Goal: Task Accomplishment & Management: Use online tool/utility

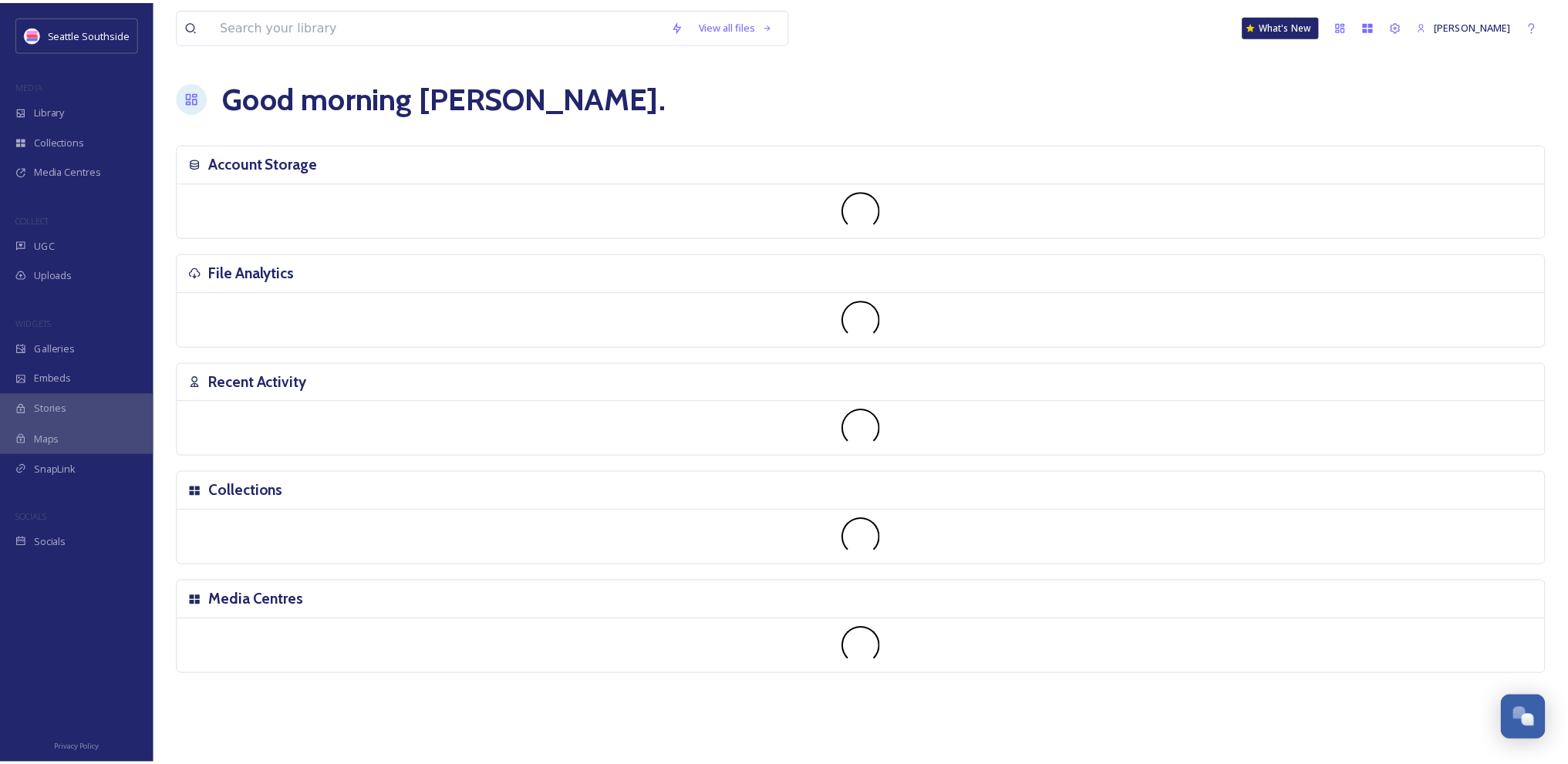
scroll to position [789, 0]
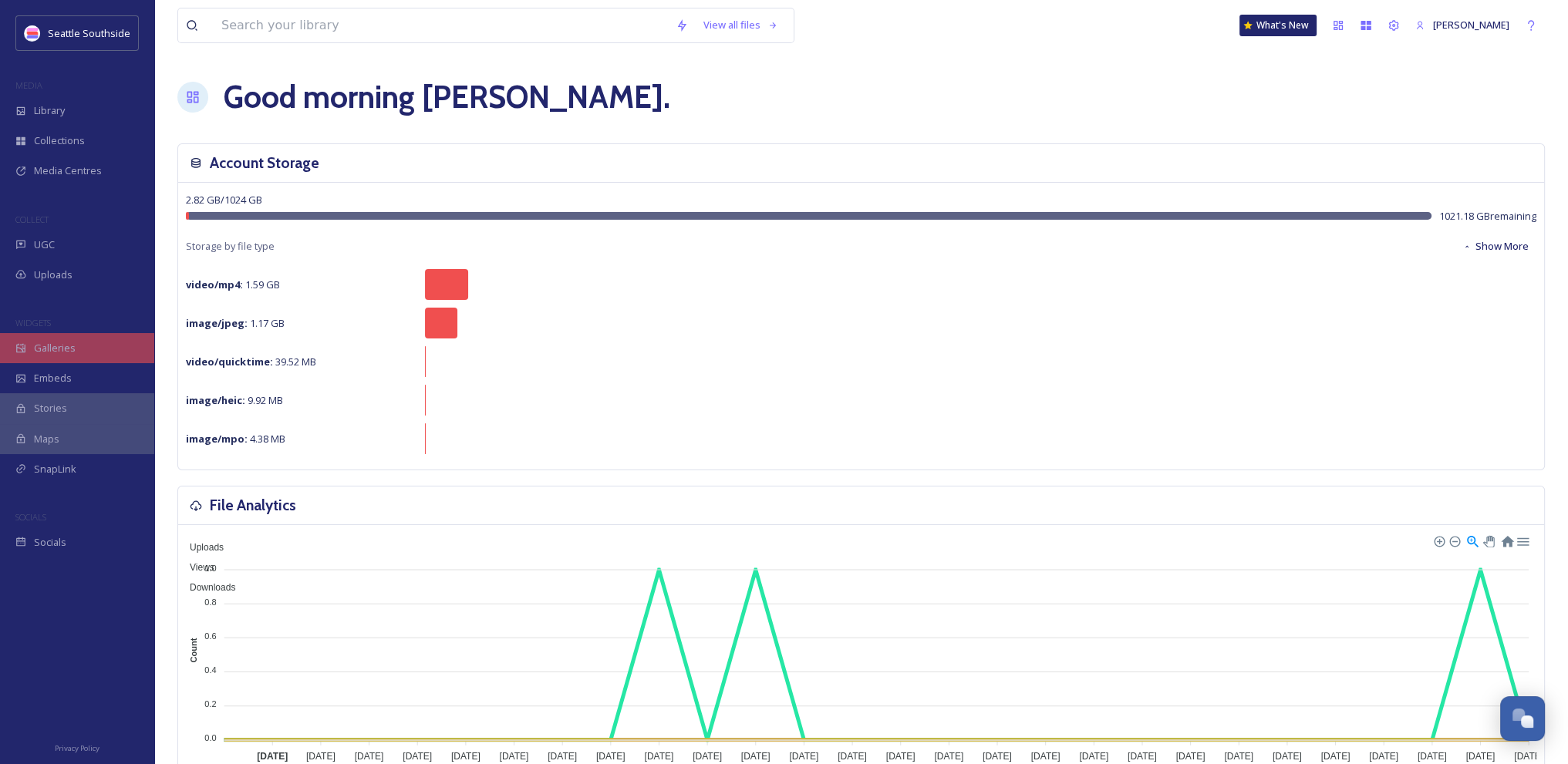
click at [67, 344] on span "Galleries" at bounding box center [55, 347] width 42 height 15
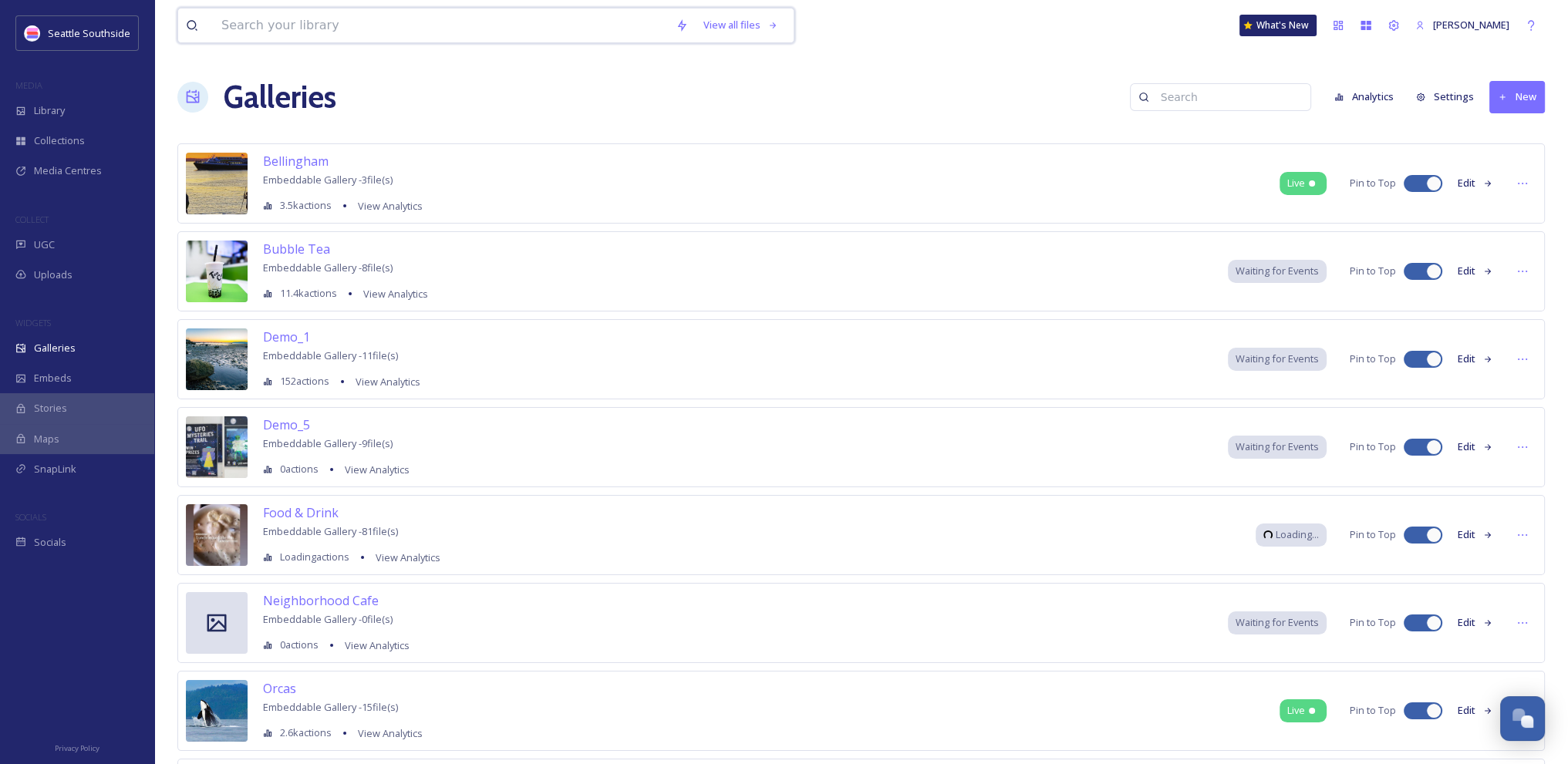
click at [359, 36] on input at bounding box center [441, 25] width 454 height 34
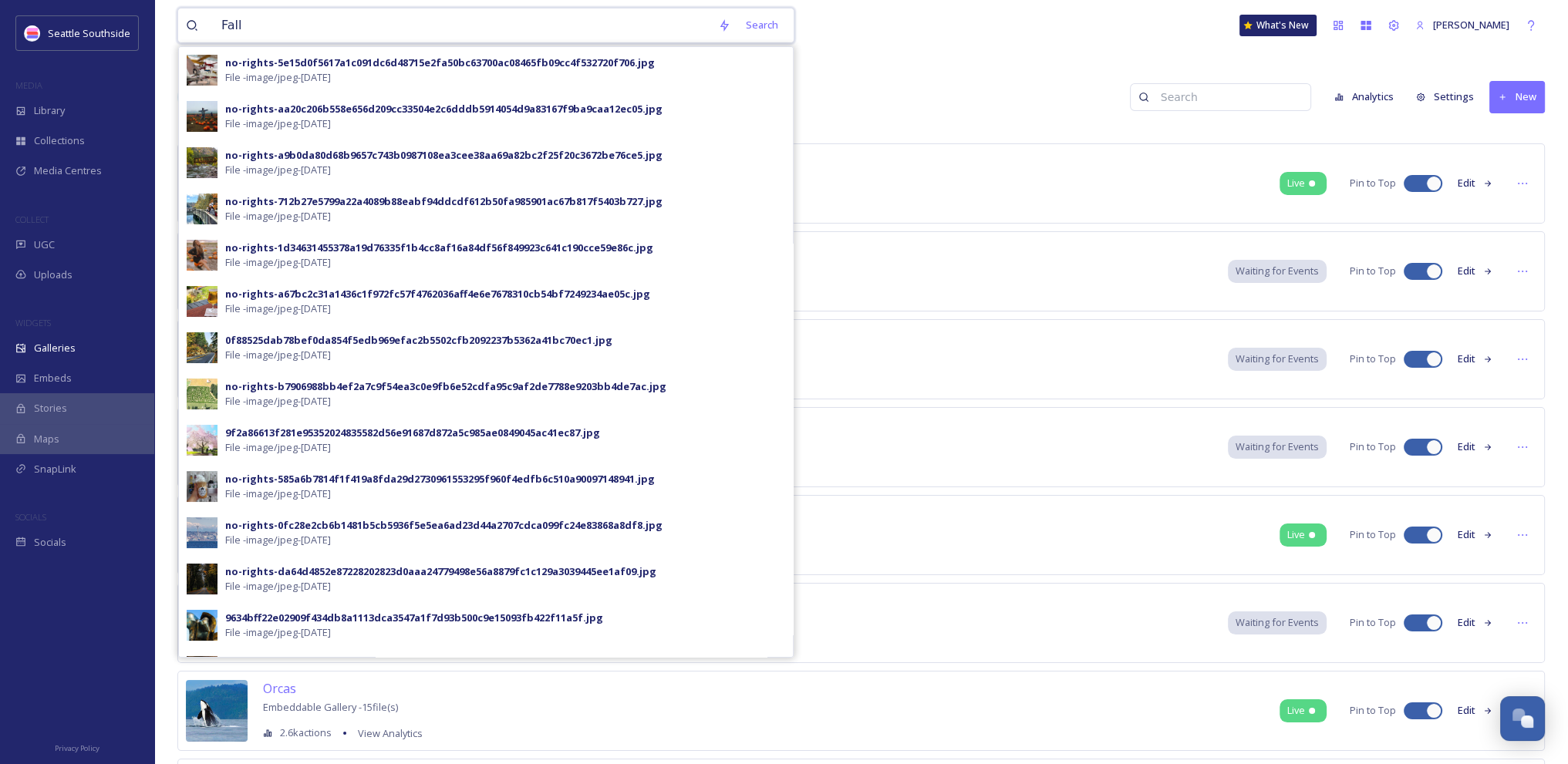
type input "Fall"
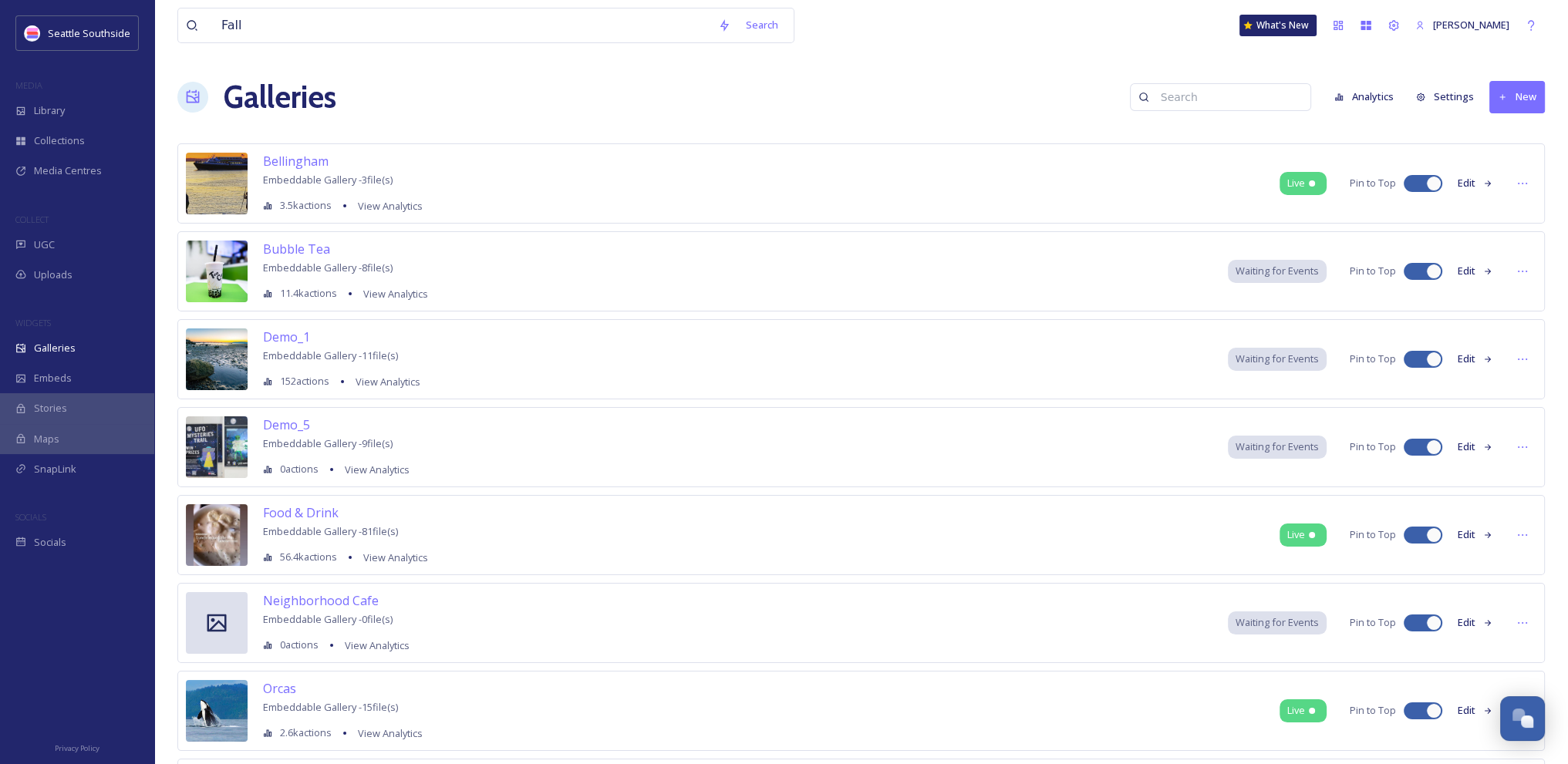
click at [1175, 100] on input at bounding box center [1228, 97] width 150 height 31
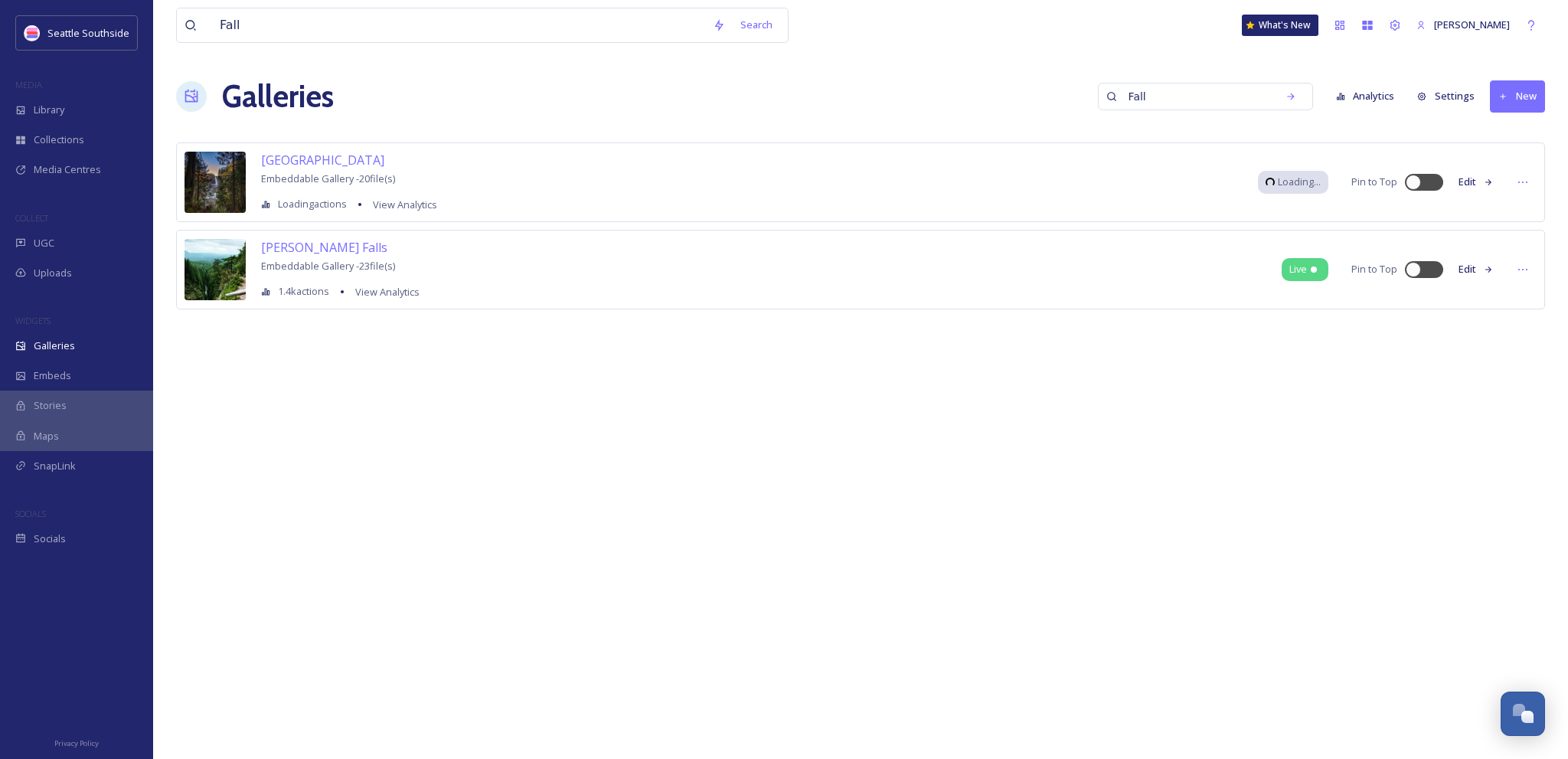
click at [713, 429] on div "Fall Search What's New [PERSON_NAME] Galleries Fall Analytics Settings New Snoq…" at bounding box center [860, 380] width 1415 height 759
click at [631, 395] on div "Fall Search What's New [PERSON_NAME] Galleries Fall Analytics Settings New Snoq…" at bounding box center [860, 380] width 1415 height 759
drag, startPoint x: 1179, startPoint y: 83, endPoint x: 1047, endPoint y: 71, distance: 132.5
click at [1047, 71] on div "Fall Search What's New [PERSON_NAME] Galleries Fall Analytics Settings New Snoq…" at bounding box center [860, 380] width 1415 height 759
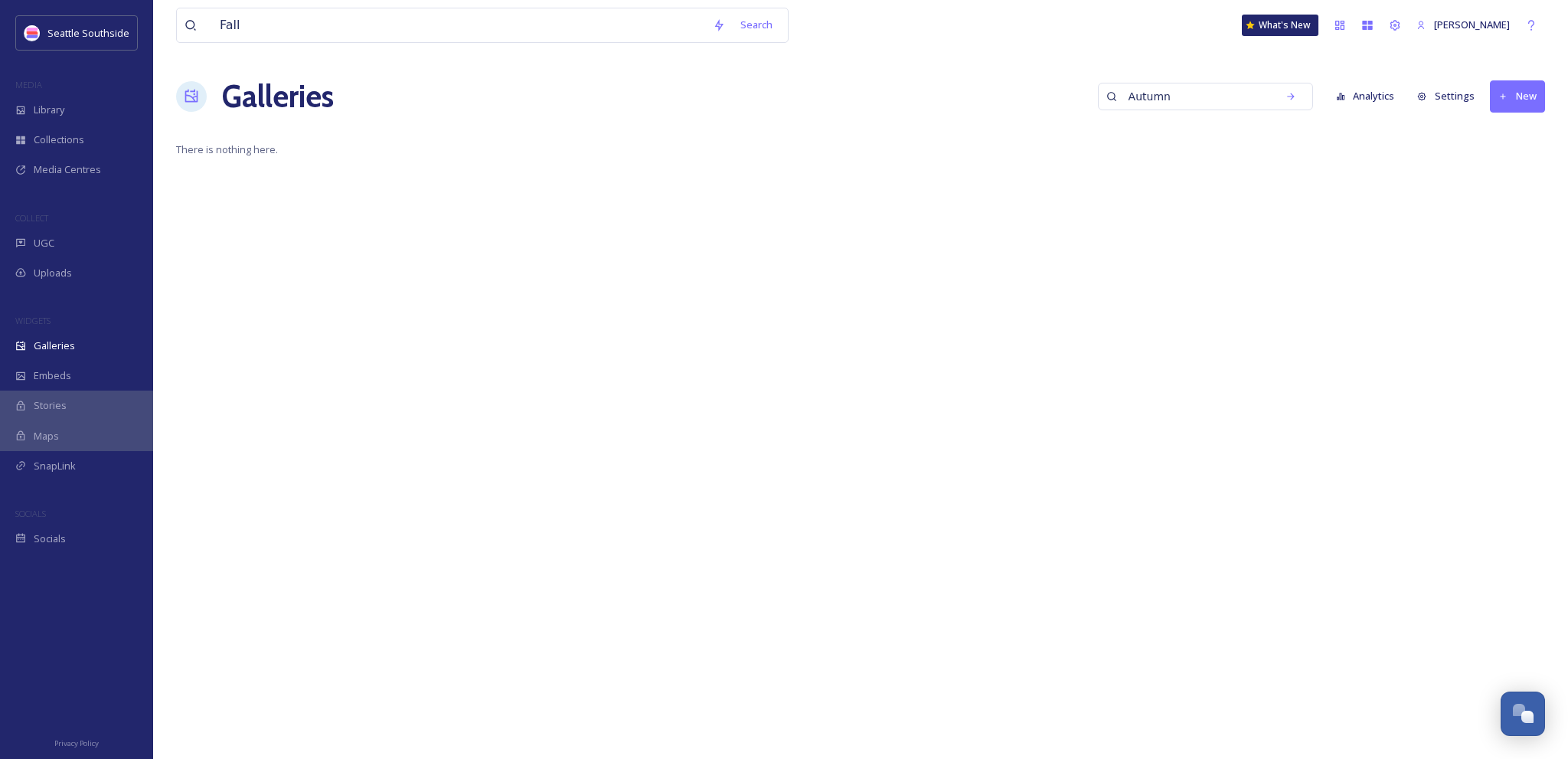
click at [1208, 73] on div "Galleries Autumn Analytics Settings New" at bounding box center [860, 96] width 1368 height 46
drag, startPoint x: 1210, startPoint y: 95, endPoint x: 1001, endPoint y: 57, distance: 212.4
click at [1004, 57] on div "Fall Search What's New [PERSON_NAME] Galleries Autumn Analytics Settings New Th…" at bounding box center [860, 380] width 1415 height 759
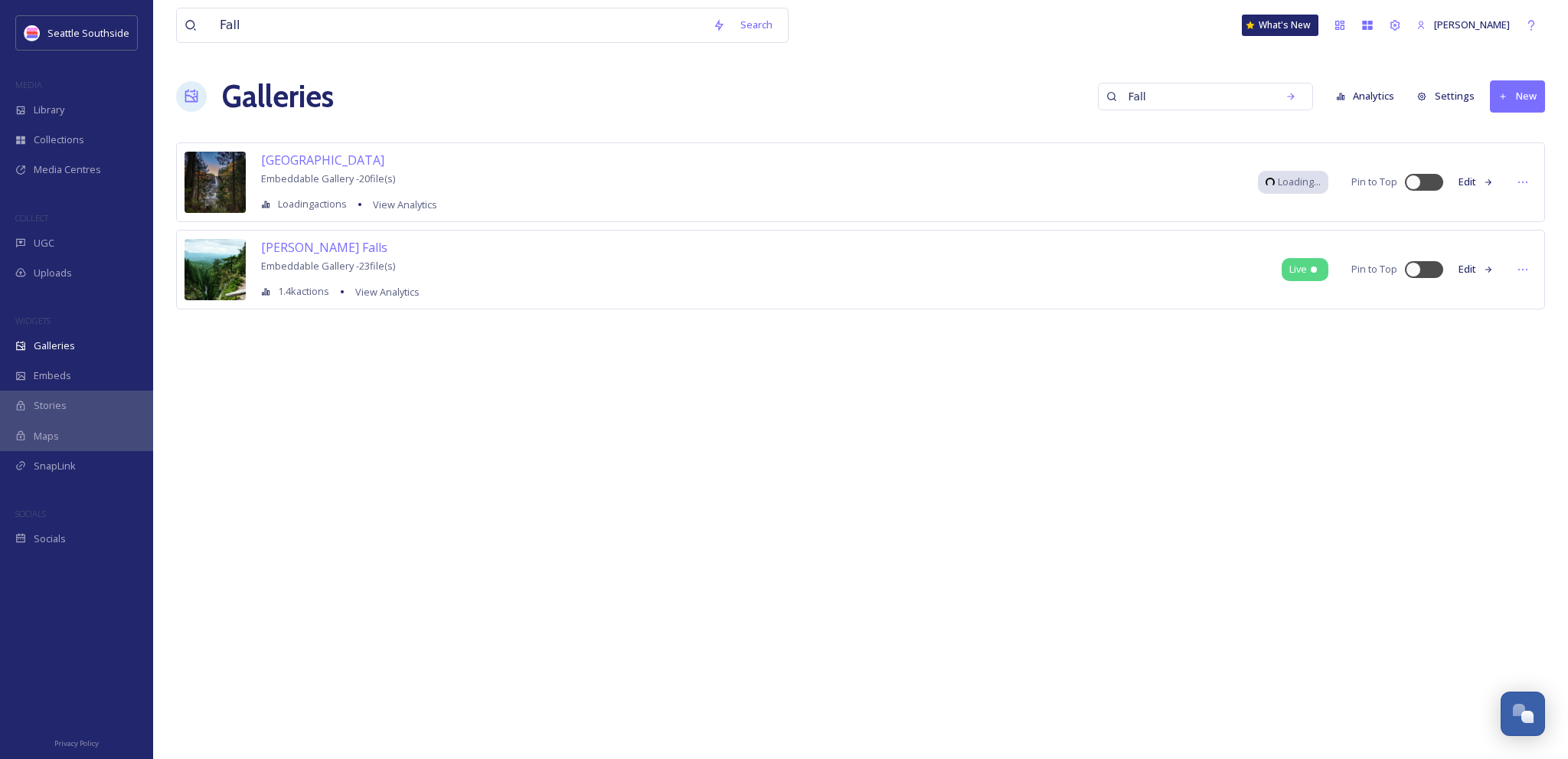
drag, startPoint x: 860, startPoint y: 469, endPoint x: 874, endPoint y: 447, distance: 26.1
click at [860, 465] on div "Fall Search What's New [PERSON_NAME] Galleries Fall Analytics Settings New Snoq…" at bounding box center [860, 380] width 1415 height 759
drag, startPoint x: 1244, startPoint y: 94, endPoint x: 1160, endPoint y: 92, distance: 84.0
drag, startPoint x: 1165, startPoint y: 94, endPoint x: 1104, endPoint y: 88, distance: 61.3
click at [1109, 90] on div "Galleries Fall Analytics Settings New" at bounding box center [860, 96] width 1368 height 46
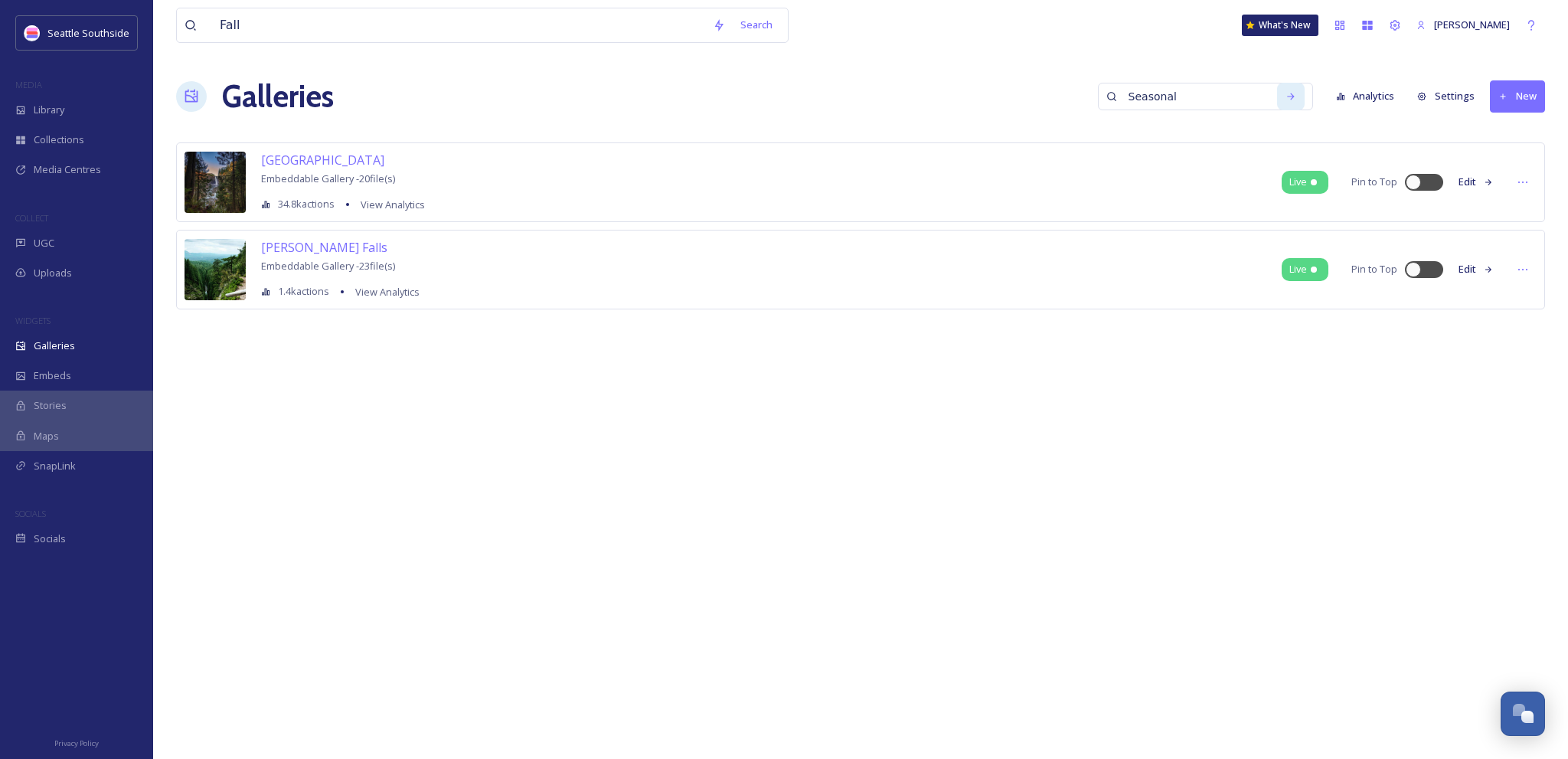
type input "Seasonal"
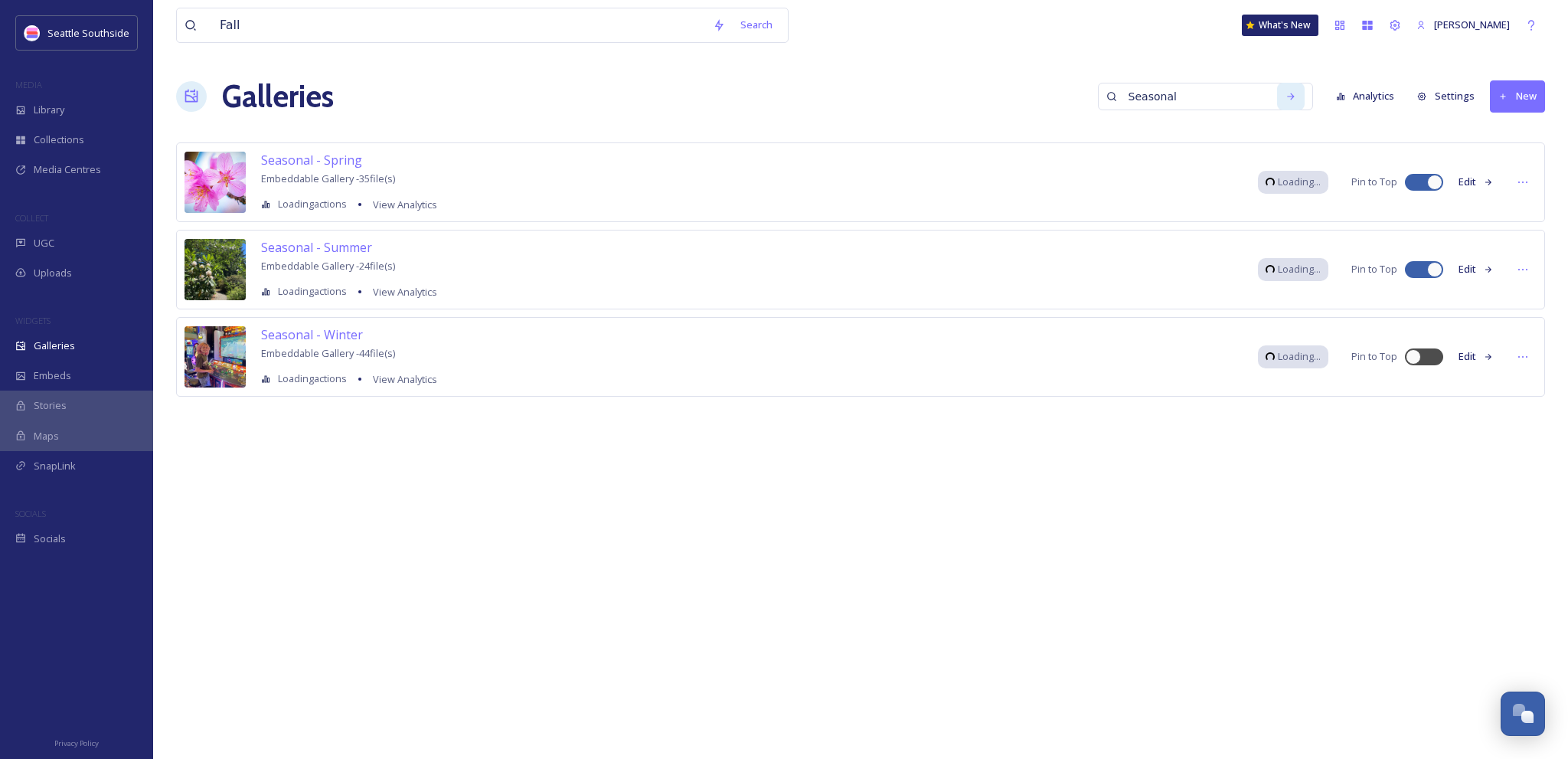
click at [940, 59] on div "Fall Search What's New [PERSON_NAME] Galleries Seasonal Analytics Settings New …" at bounding box center [860, 380] width 1415 height 759
click at [1514, 101] on button "New" at bounding box center [1517, 96] width 55 height 31
click at [1510, 133] on span "Gallery" at bounding box center [1520, 132] width 32 height 15
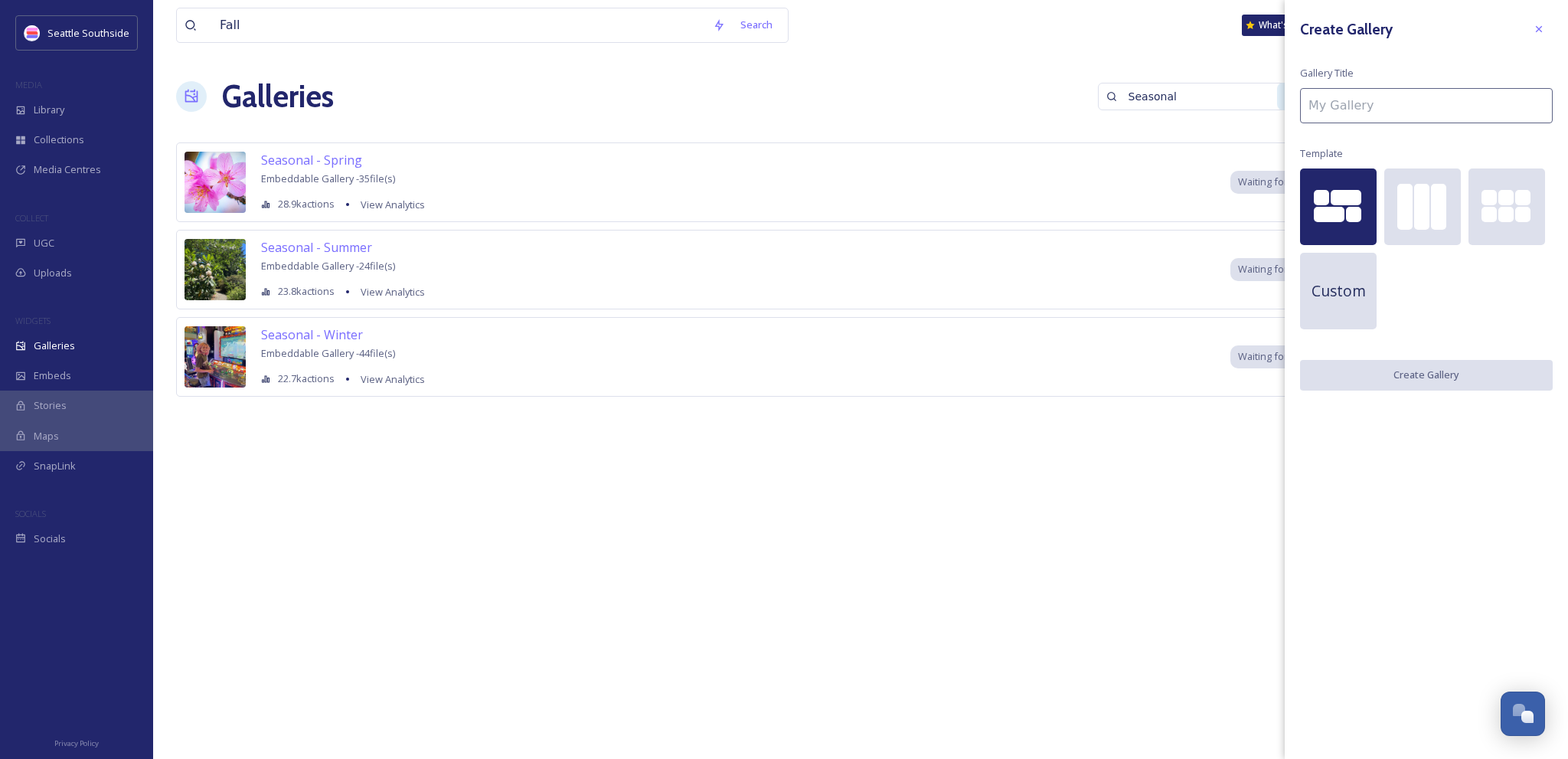
drag, startPoint x: 1374, startPoint y: 104, endPoint x: 1358, endPoint y: 98, distance: 17.1
click at [1374, 105] on input at bounding box center [1426, 105] width 253 height 35
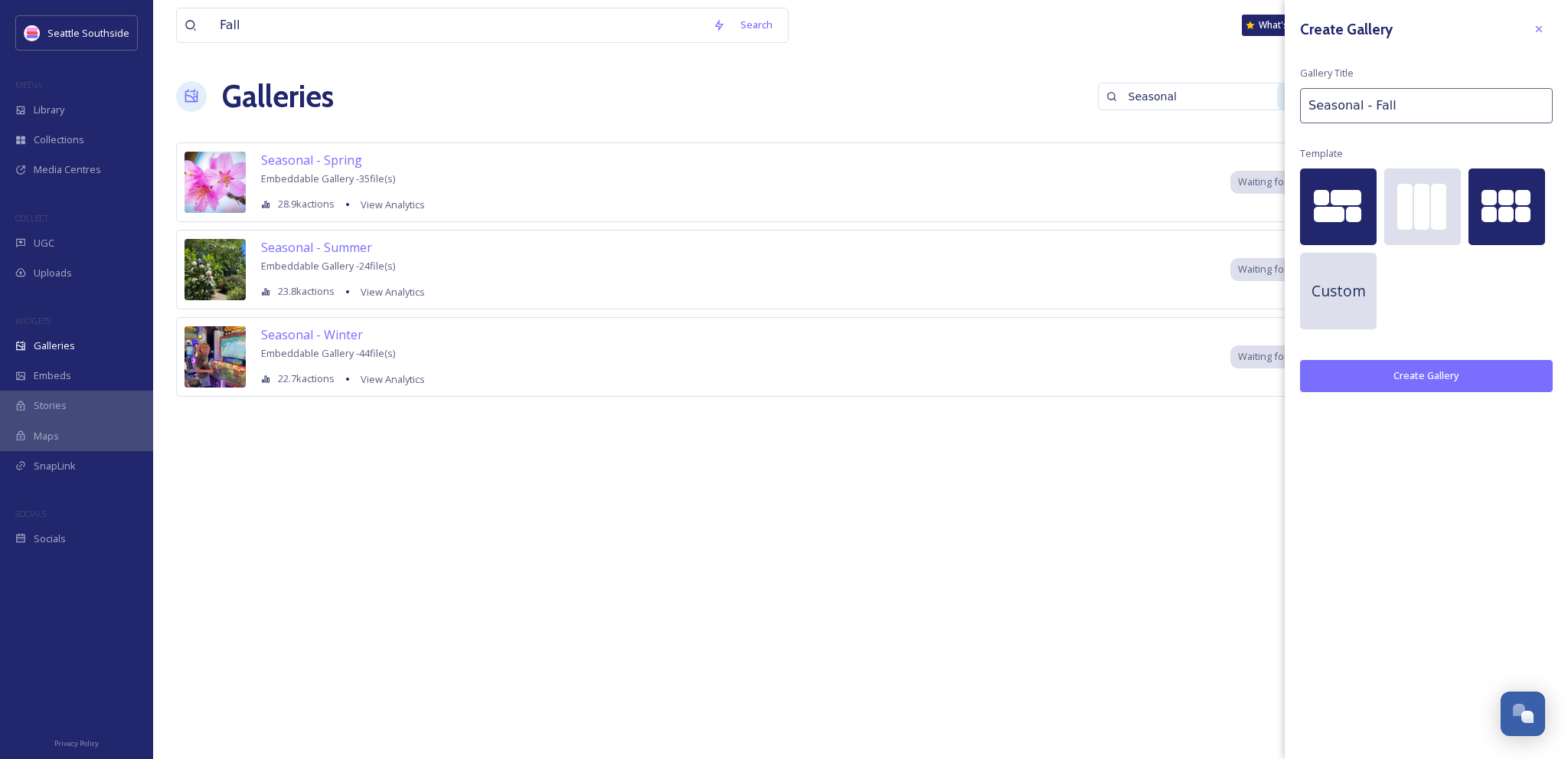
type input "Seasonal - Fall"
click at [1509, 194] on div at bounding box center [1506, 198] width 15 height 15
click at [1439, 380] on button "Create Gallery" at bounding box center [1426, 375] width 253 height 31
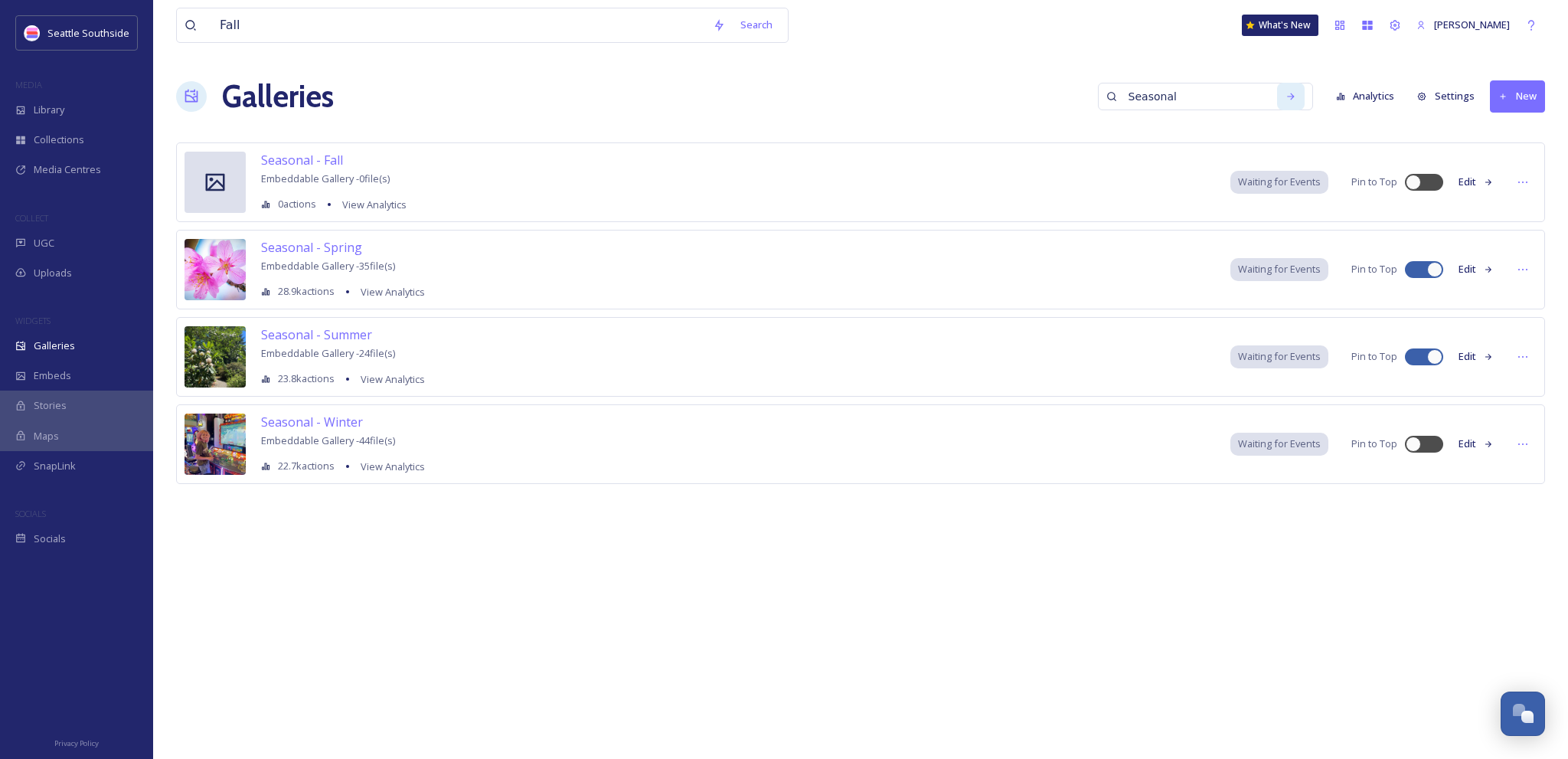
click at [1473, 182] on button "Edit" at bounding box center [1476, 182] width 51 height 30
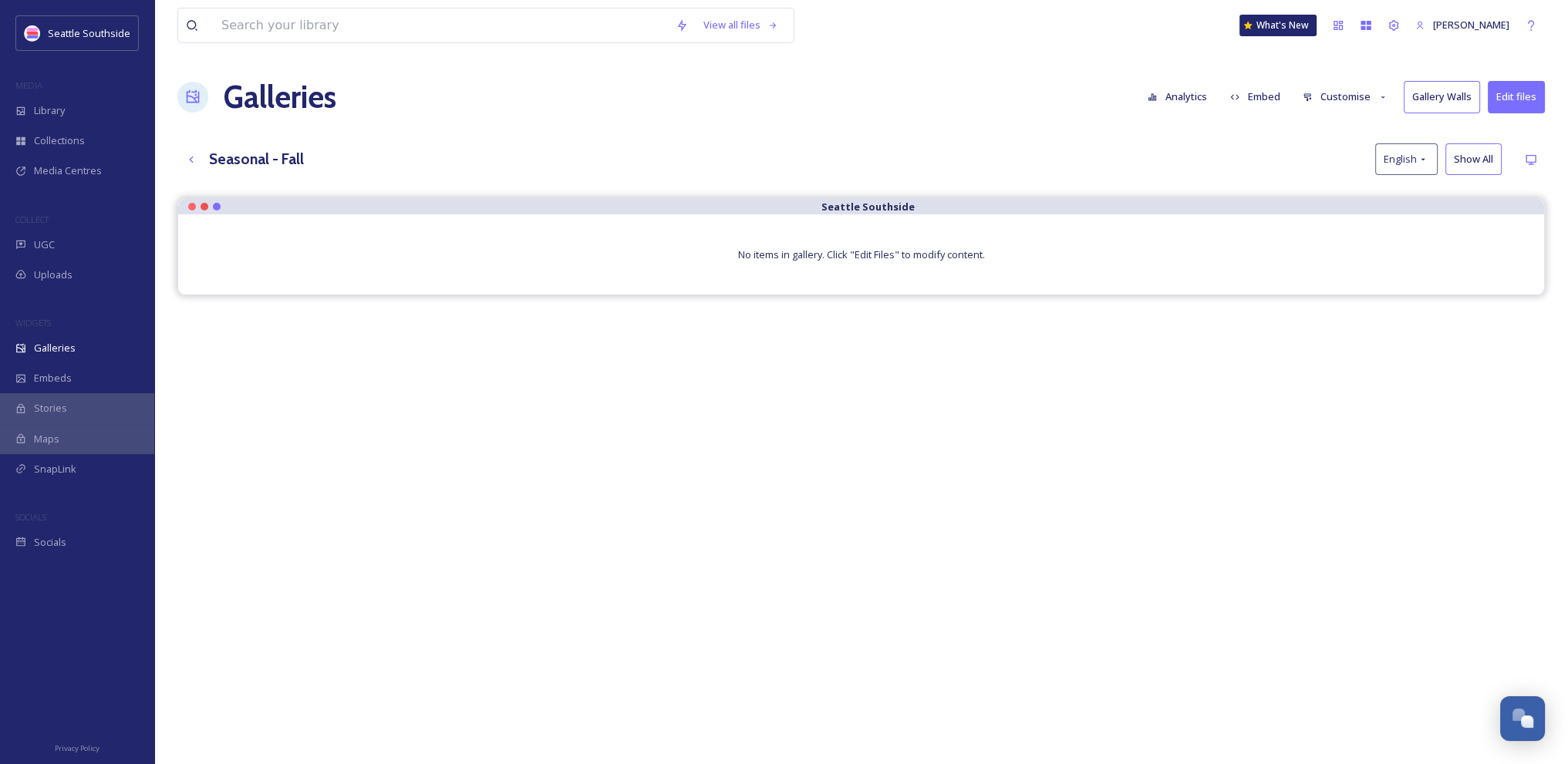
click at [1513, 89] on button "Edit files" at bounding box center [1517, 96] width 57 height 31
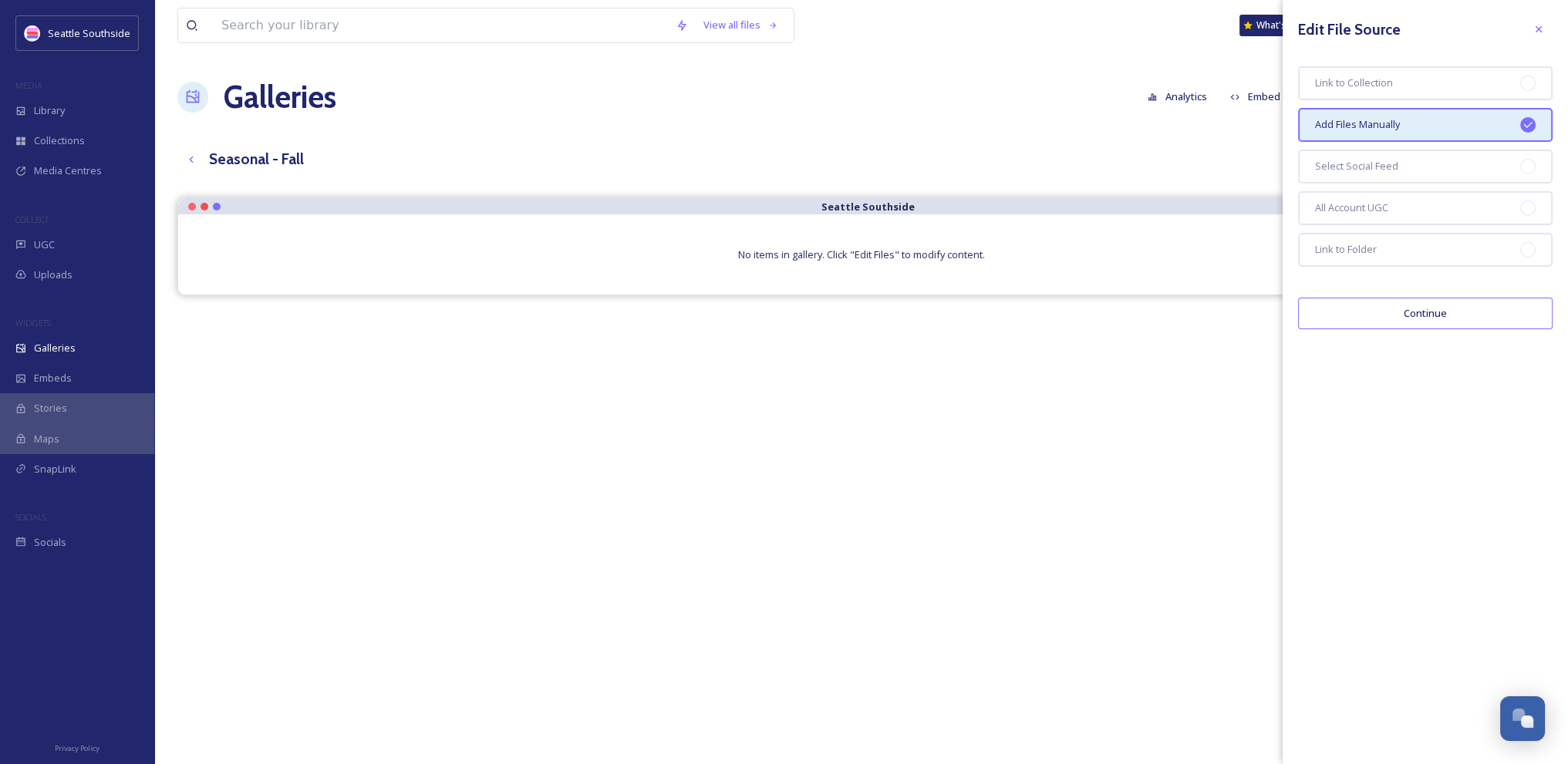
click at [1393, 124] on span "Add Files Manually" at bounding box center [1357, 124] width 85 height 15
click at [1411, 311] on button "Continue" at bounding box center [1426, 314] width 255 height 31
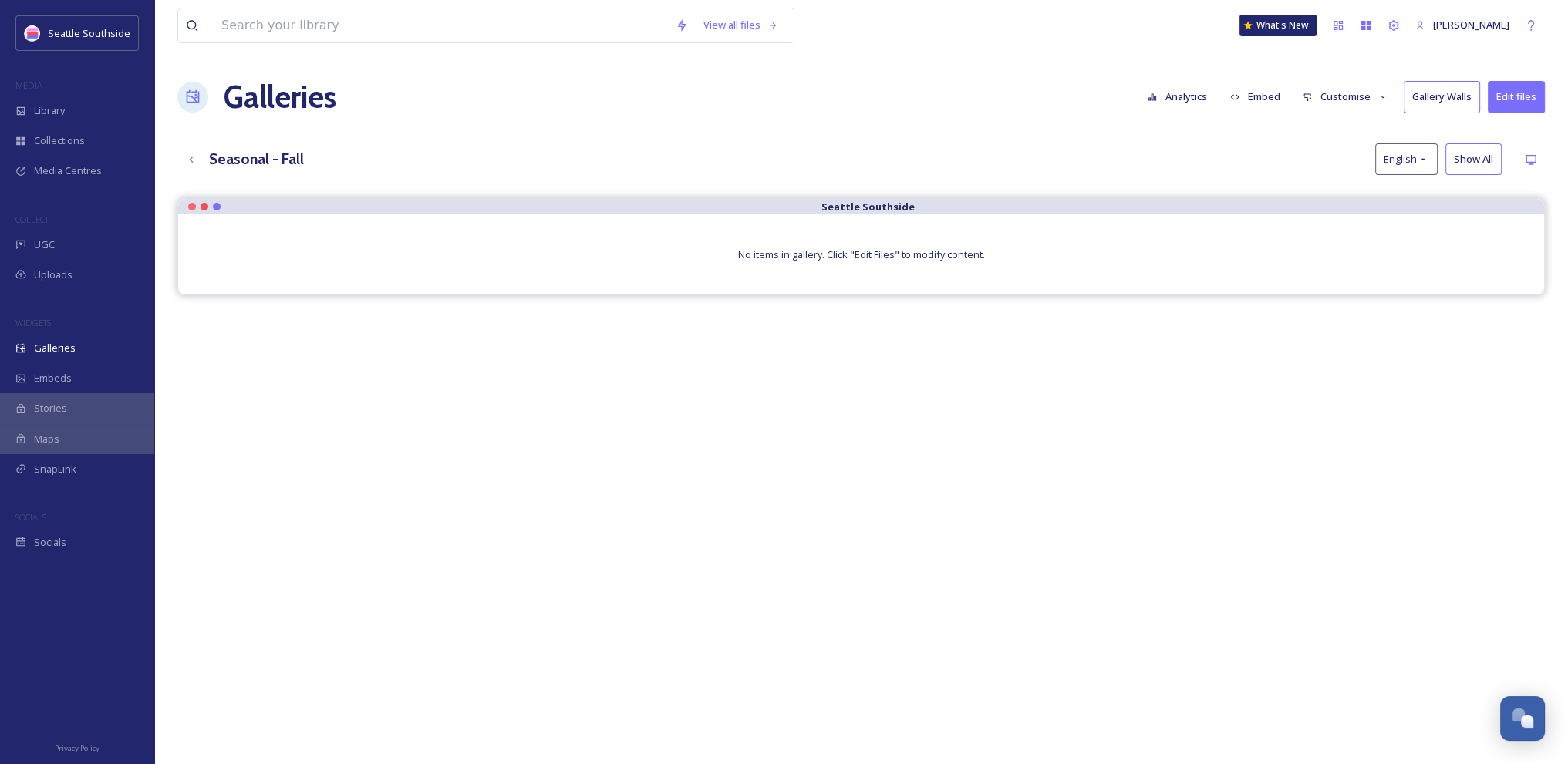
click at [1007, 536] on div "[GEOGRAPHIC_DATA] Southside No items in gallery. Click "Edit Files" to modify c…" at bounding box center [862, 580] width 1368 height 764
click at [31, 113] on div "Library" at bounding box center [77, 110] width 154 height 30
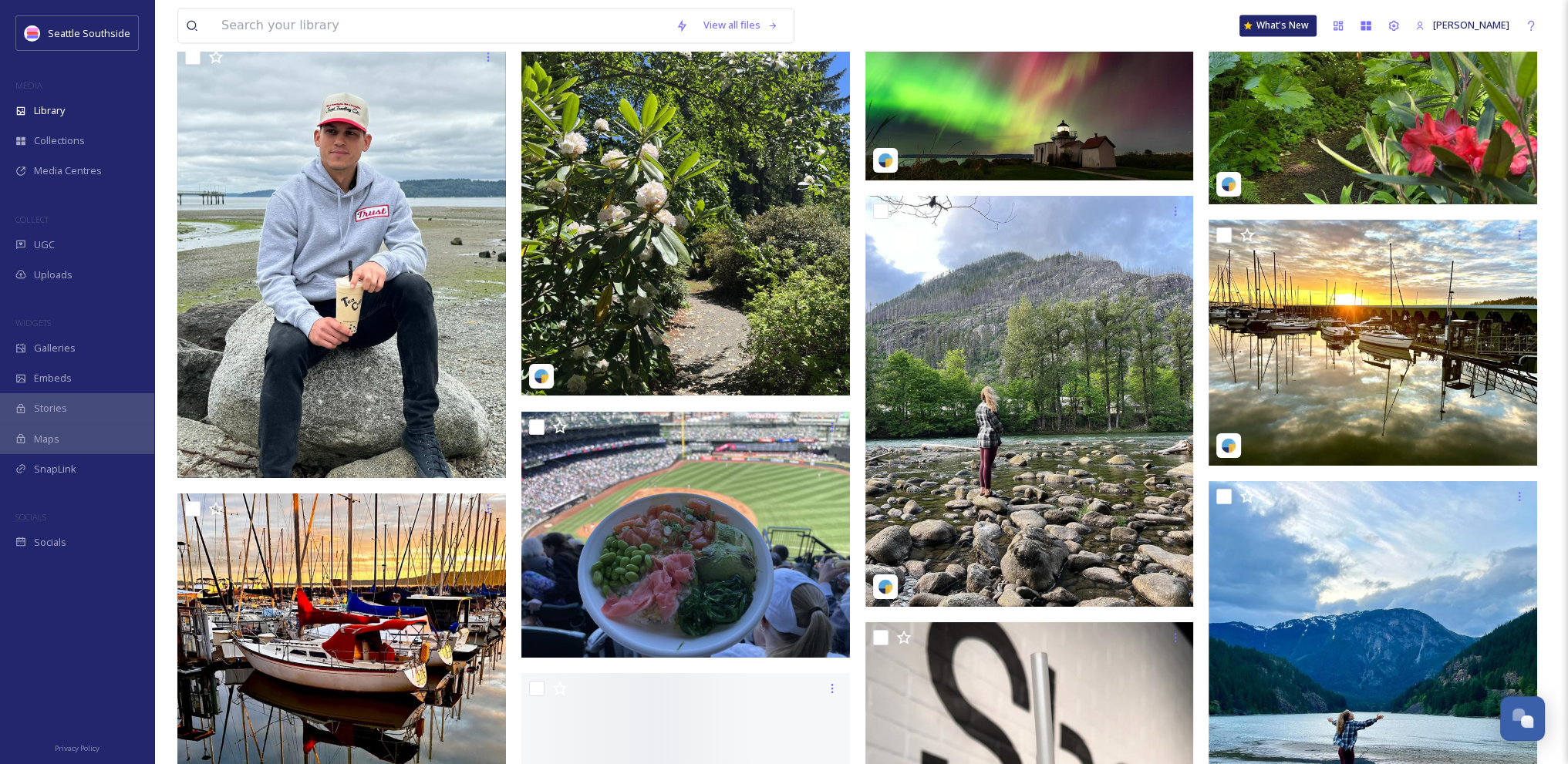
scroll to position [3525, 0]
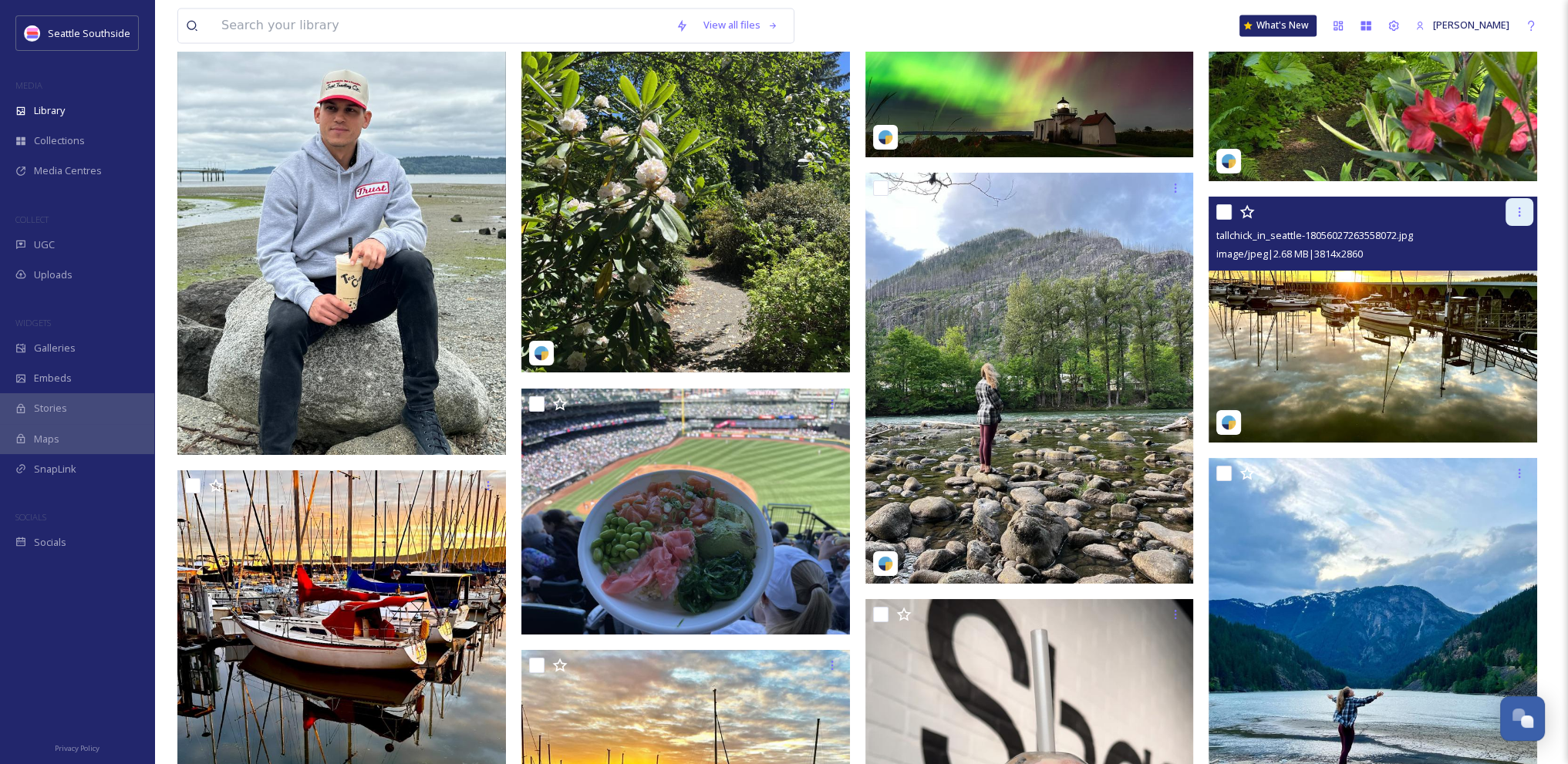
click at [1519, 215] on icon at bounding box center [1519, 211] width 3 height 10
click at [1349, 205] on div at bounding box center [1376, 212] width 317 height 28
click at [1226, 210] on input "checkbox" at bounding box center [1225, 212] width 16 height 16
checkbox input "true"
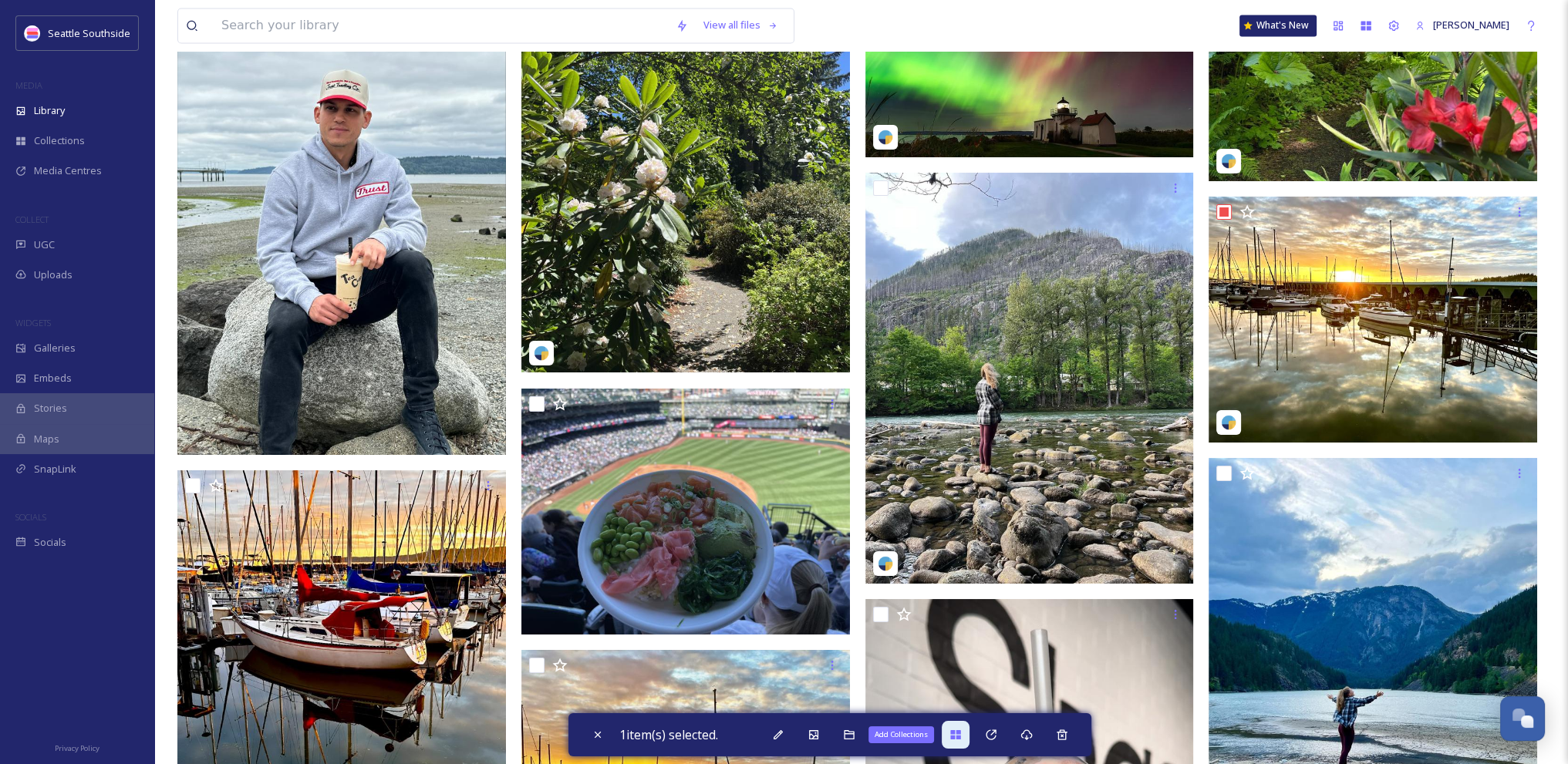
click at [960, 736] on icon at bounding box center [955, 735] width 10 height 10
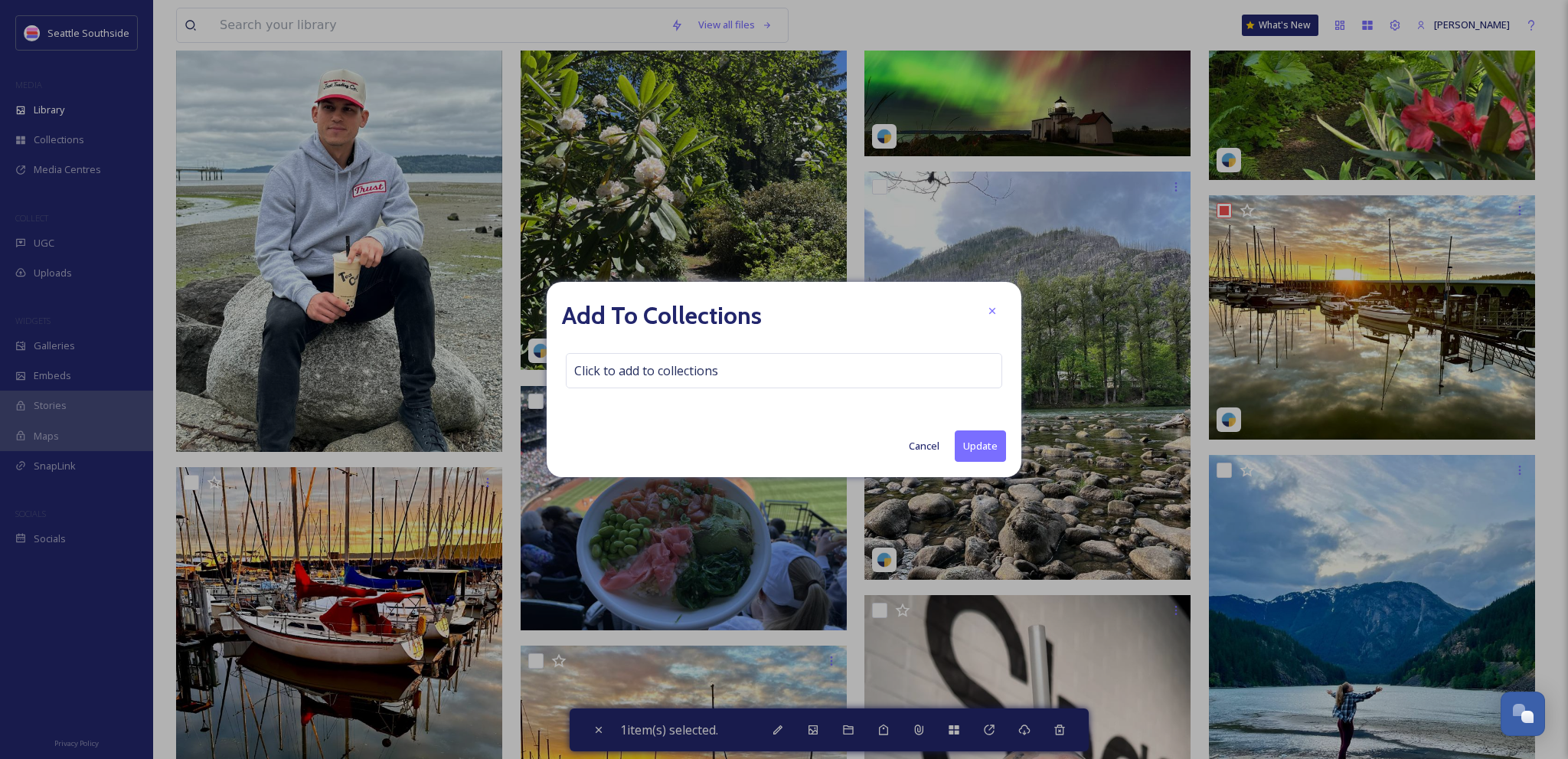
click at [932, 446] on button "Cancel" at bounding box center [924, 446] width 46 height 30
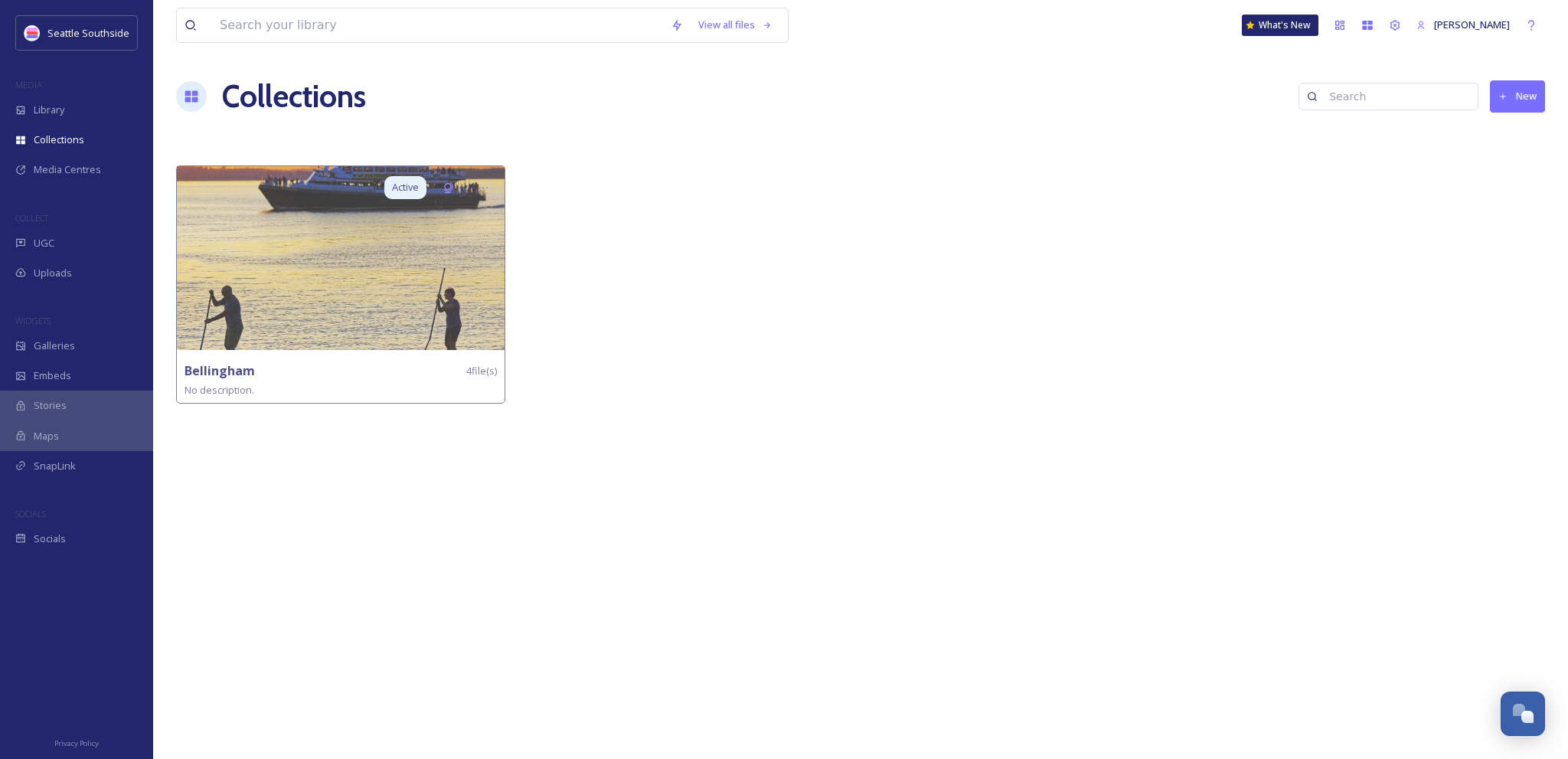
scroll to position [784, 0]
